Goal: Check status: Check status

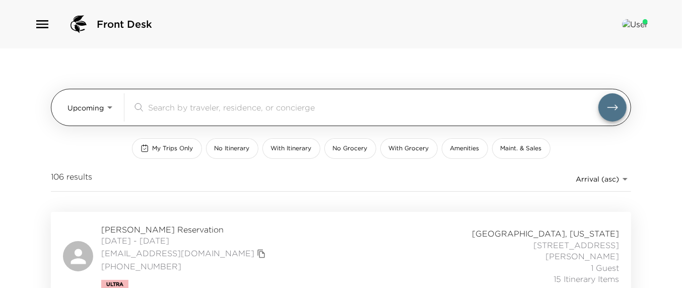
click at [162, 105] on input "search" at bounding box center [373, 107] width 450 height 12
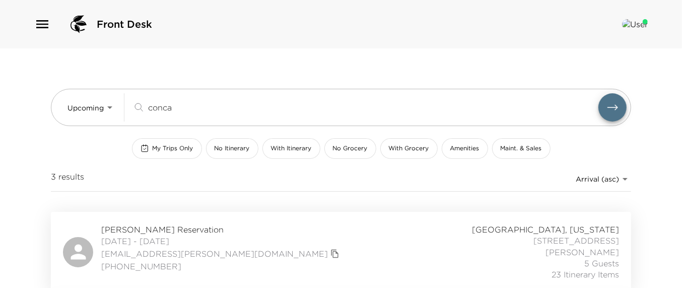
type input "conca"
click at [152, 229] on span "[PERSON_NAME] Reservation" at bounding box center [221, 229] width 241 height 11
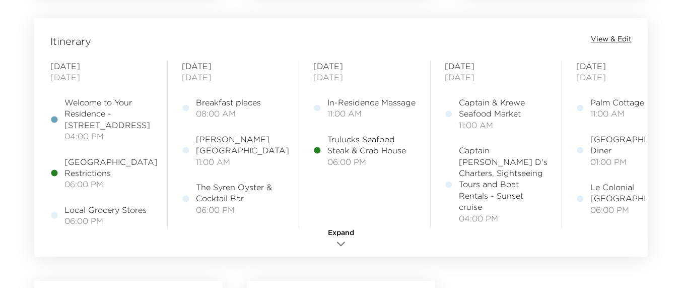
scroll to position [832, 0]
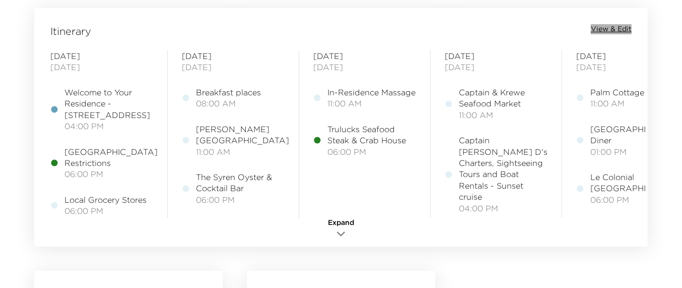
click at [614, 26] on span "View & Edit" at bounding box center [611, 29] width 41 height 10
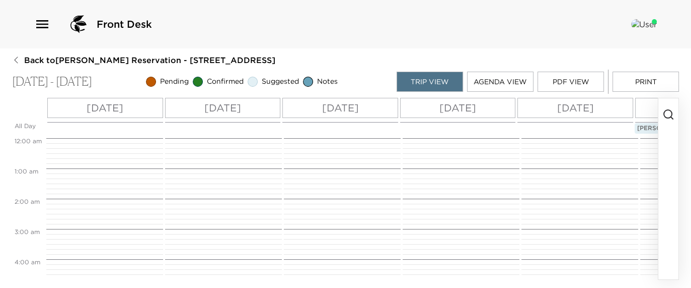
scroll to position [272, 0]
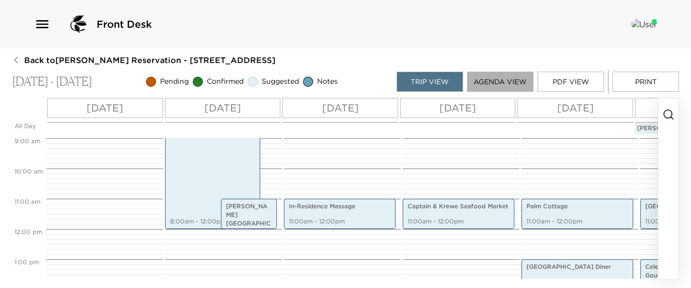
click at [500, 89] on button "Agenda View" at bounding box center [500, 82] width 66 height 20
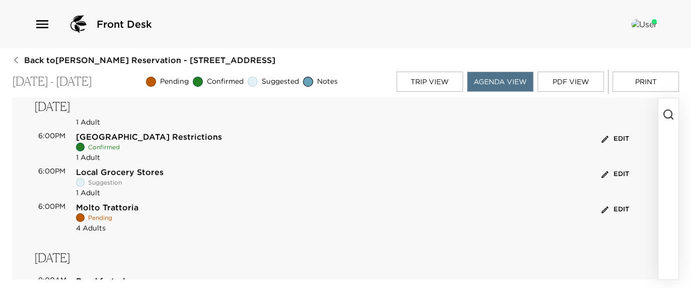
scroll to position [76, 0]
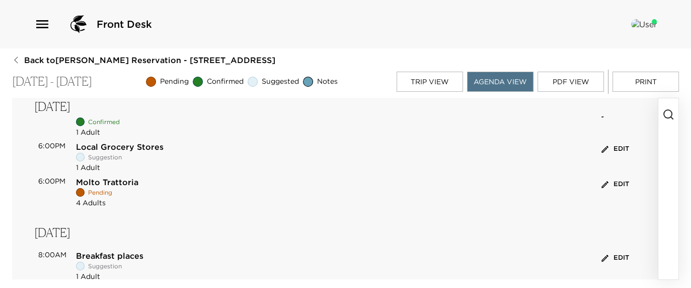
click at [616, 180] on button "Edit" at bounding box center [615, 184] width 33 height 16
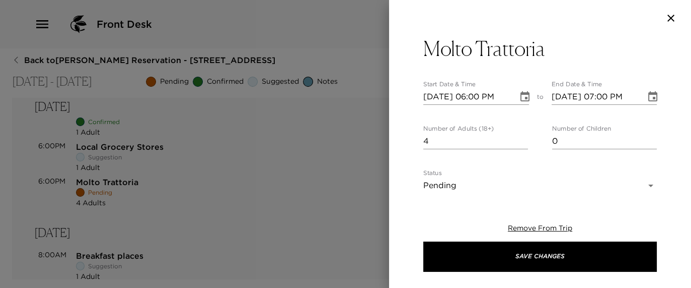
click at [615, 189] on body "Front Desk Back to William Concannon Reservation - 502 13th Ave South Naples, F…" at bounding box center [345, 144] width 691 height 288
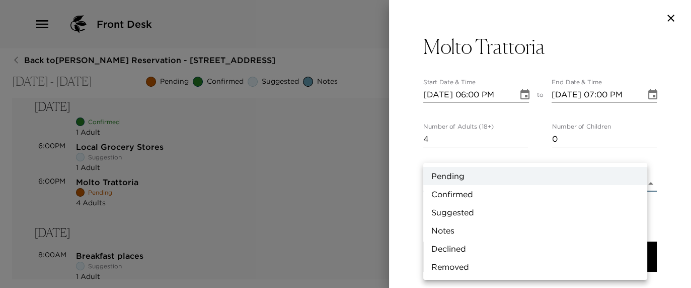
click at [491, 189] on li "Confirmed" at bounding box center [535, 194] width 224 height 18
type input "Confirmed"
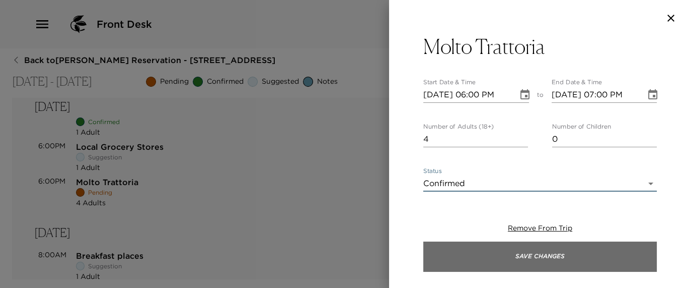
click at [510, 263] on button "Save Changes" at bounding box center [540, 256] width 234 height 30
